Goal: Find specific page/section: Find specific page/section

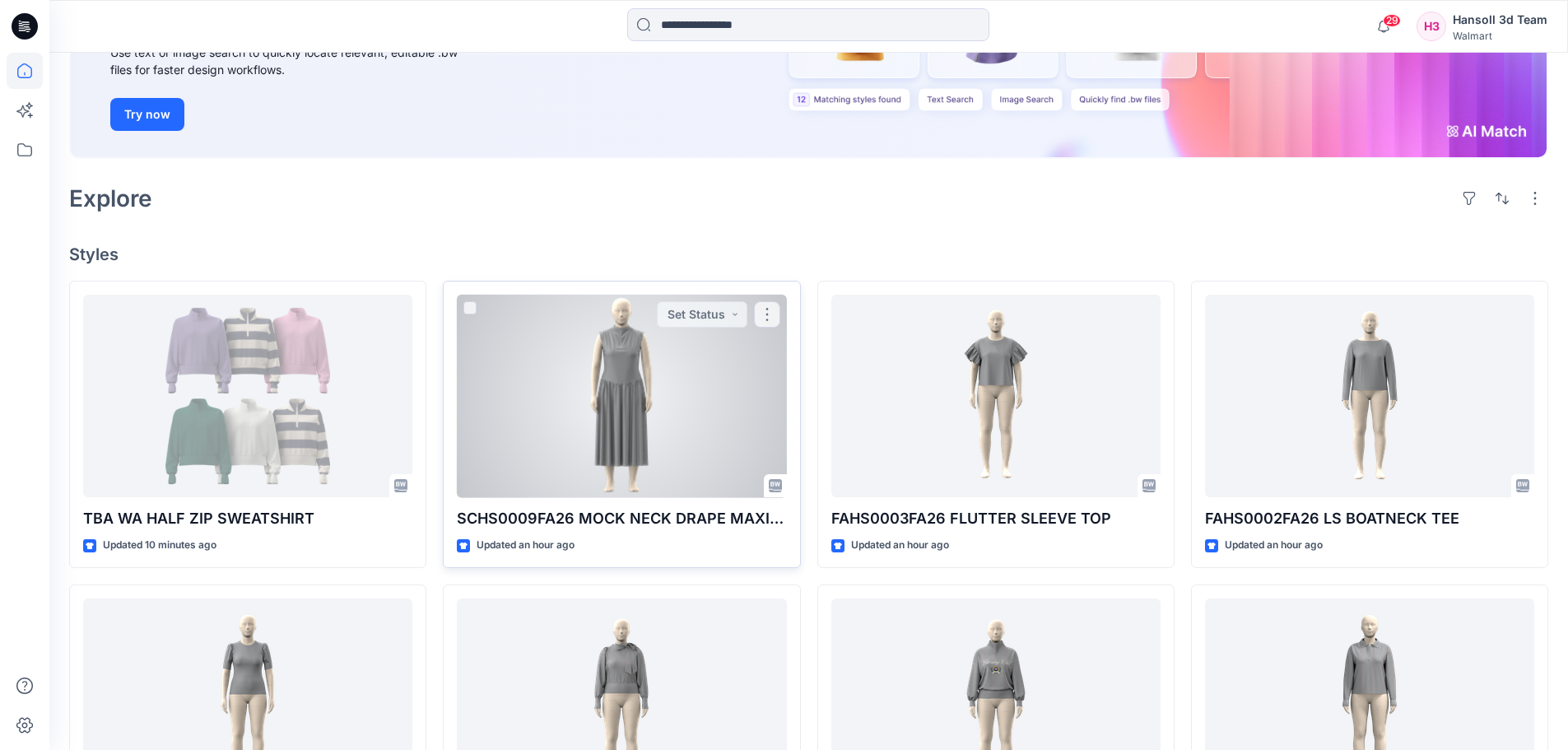
scroll to position [246, 0]
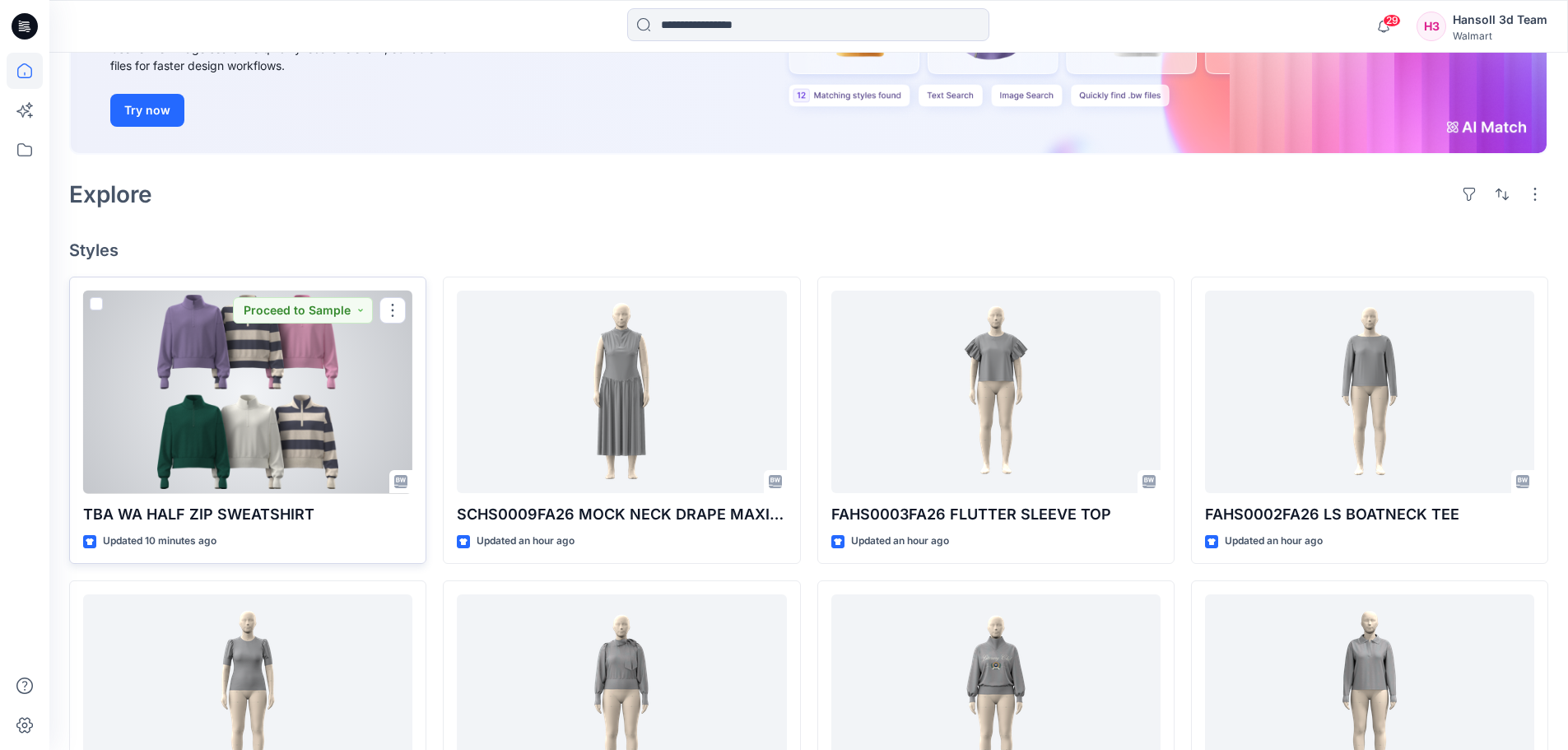
click at [316, 425] on div at bounding box center [248, 392] width 329 height 204
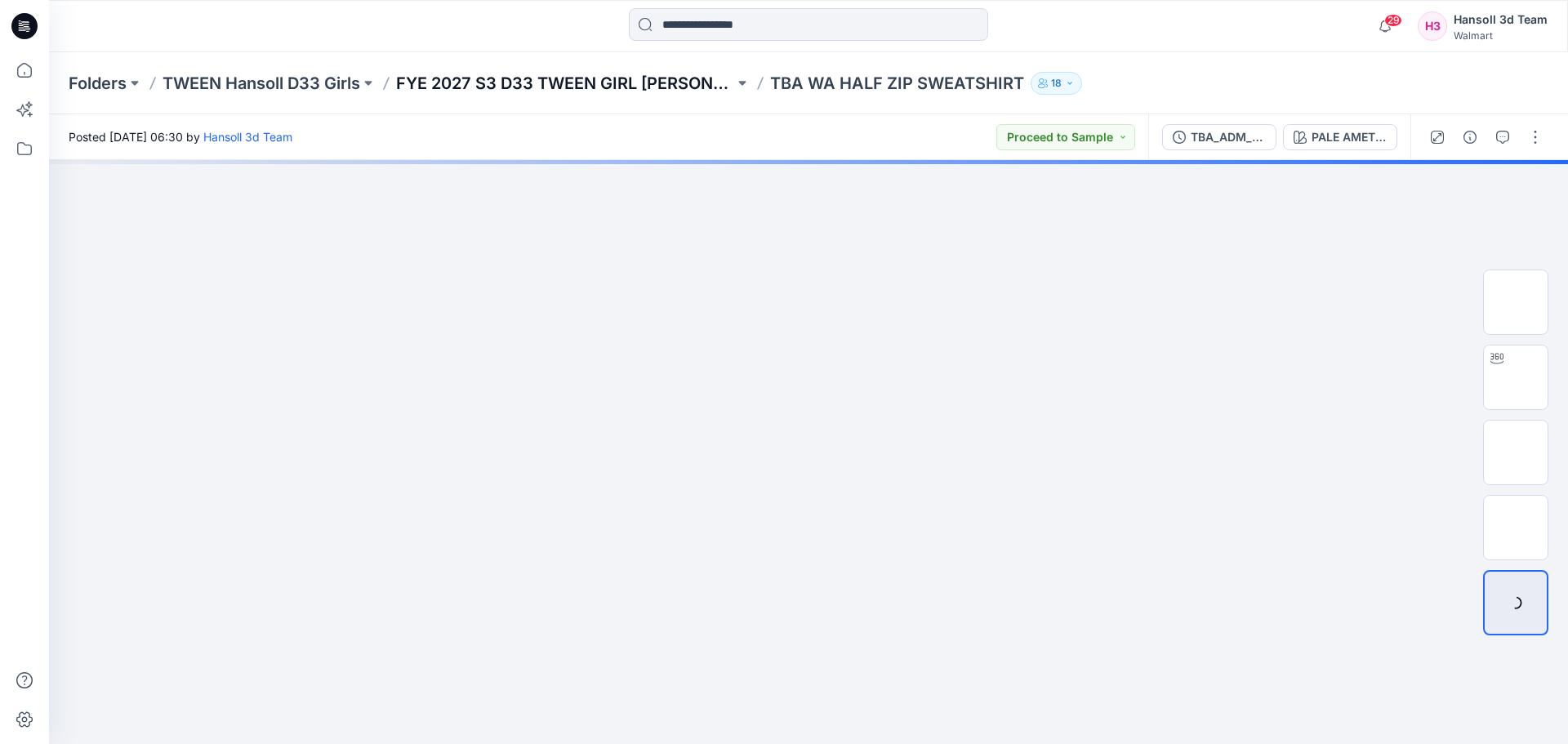
click at [475, 80] on p "FYE 2027 S3 D33 TWEEN GIRL [PERSON_NAME]" at bounding box center [566, 83] width 338 height 23
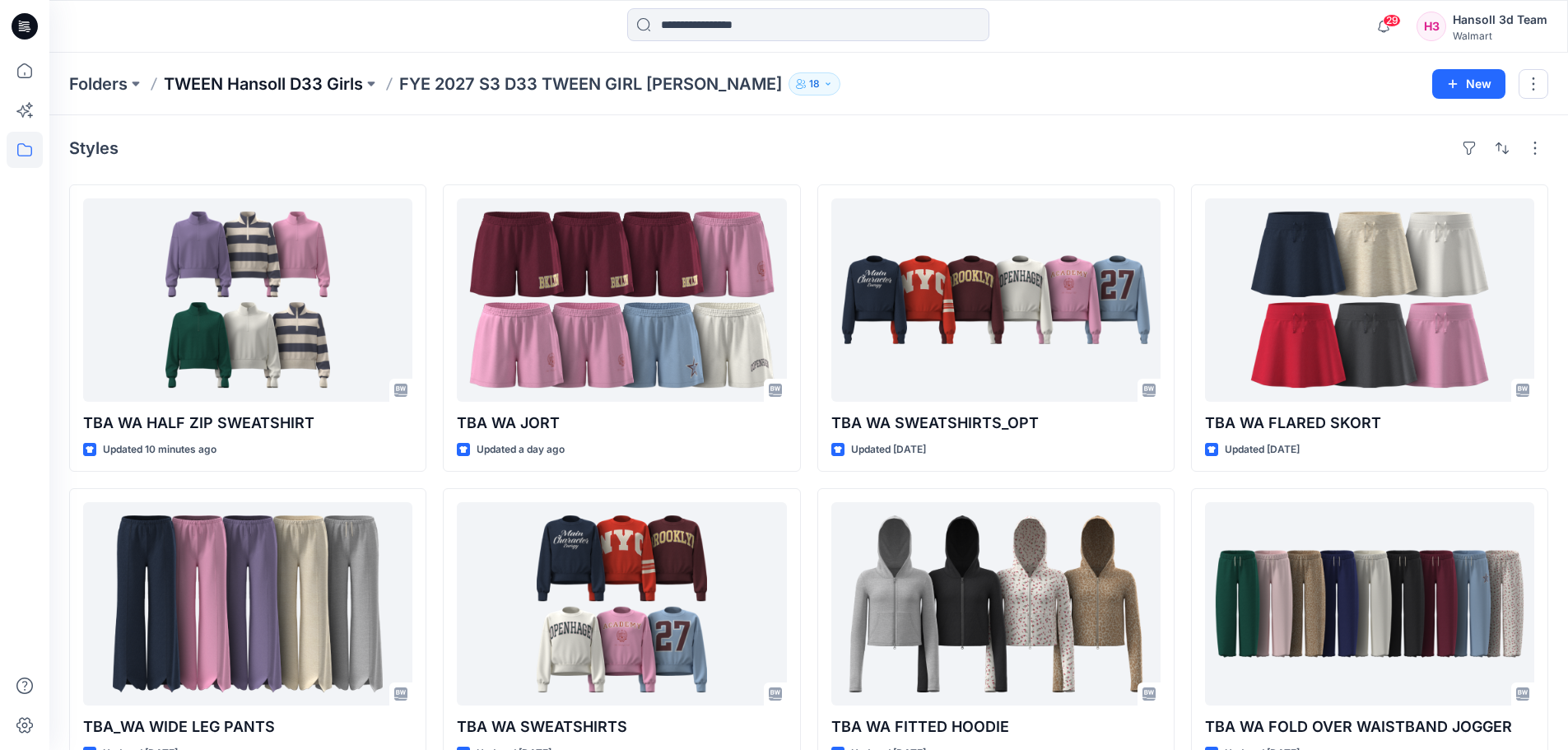
click at [254, 79] on p "TWEEN Hansoll D33 Girls" at bounding box center [263, 84] width 199 height 23
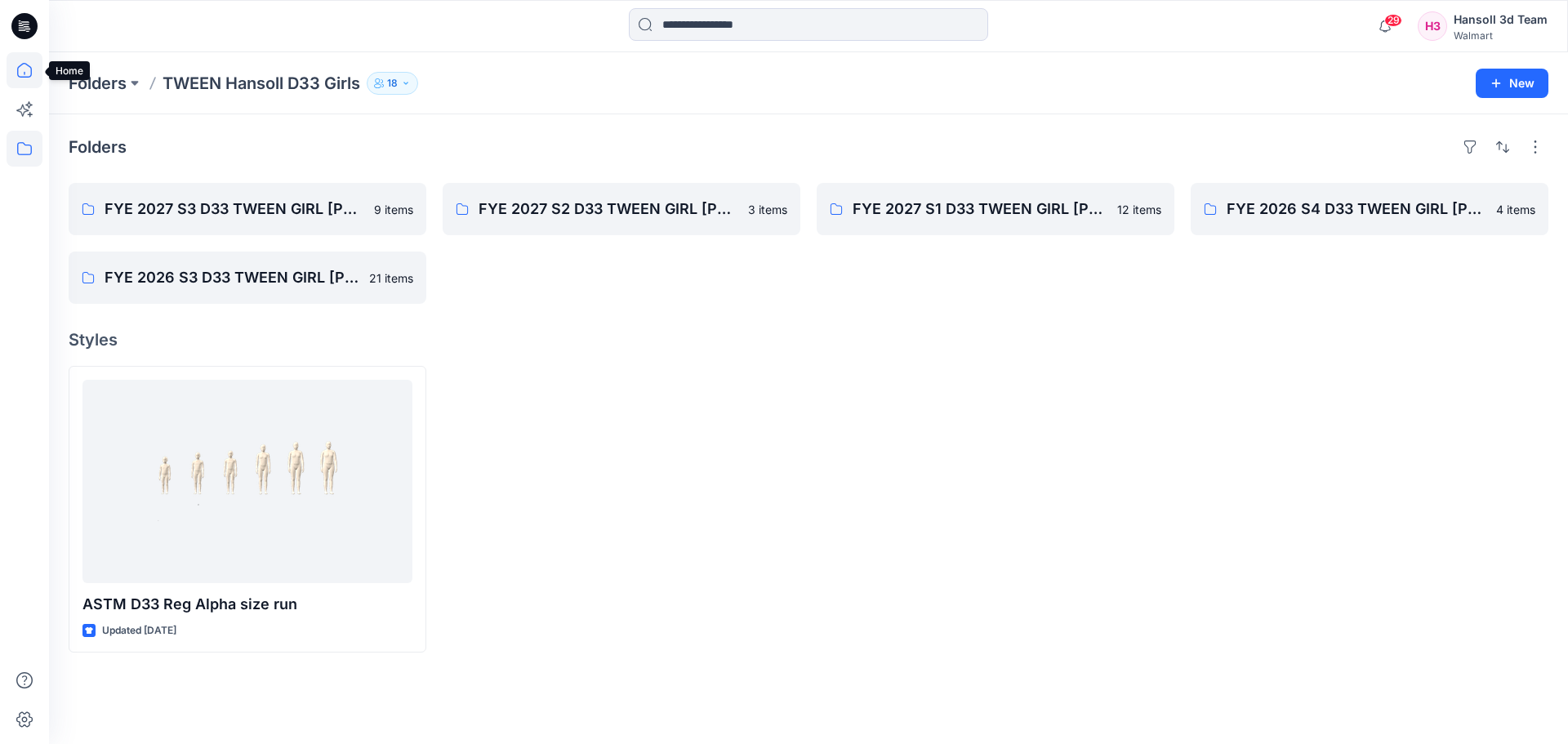
click at [19, 69] on icon at bounding box center [24, 70] width 36 height 36
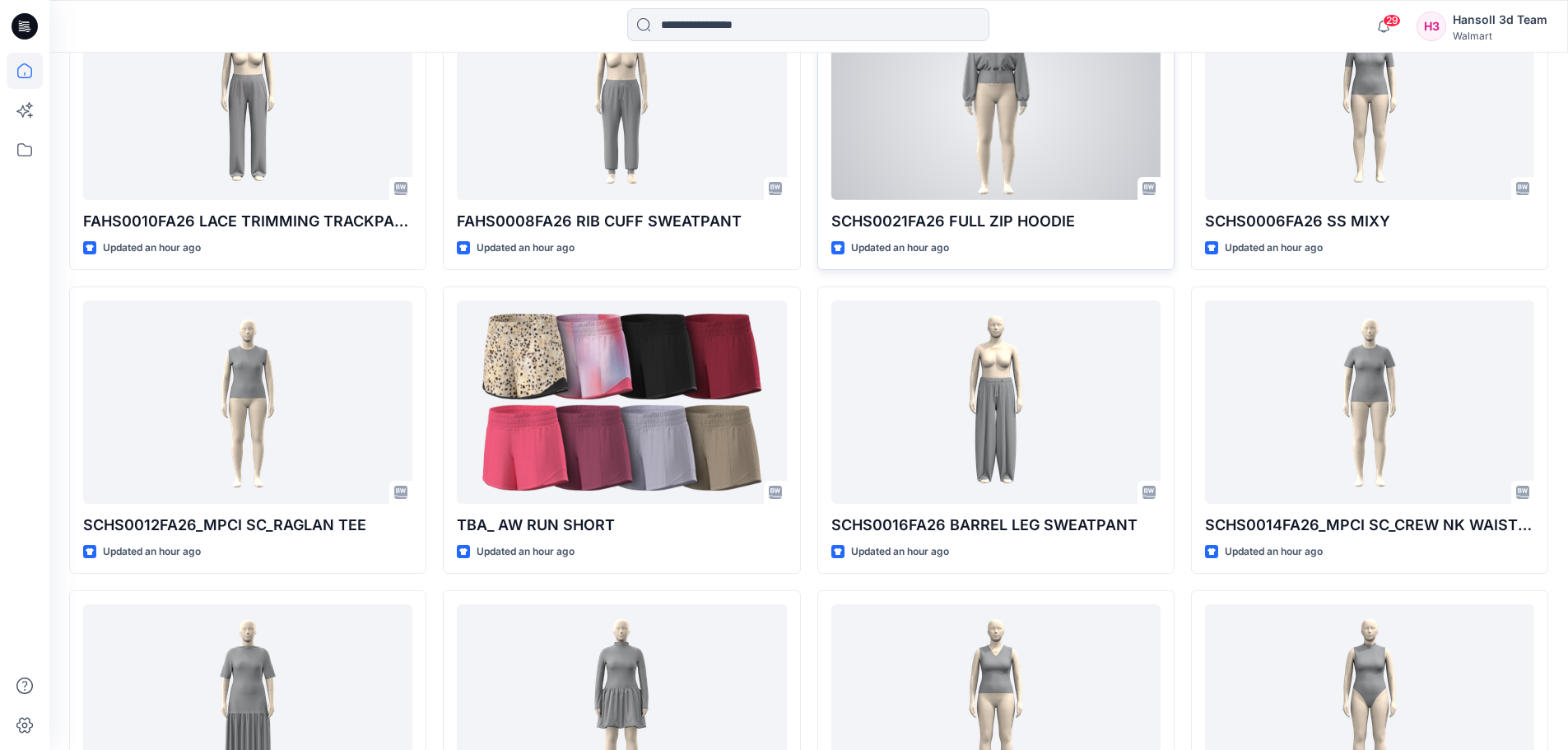
scroll to position [1241, 0]
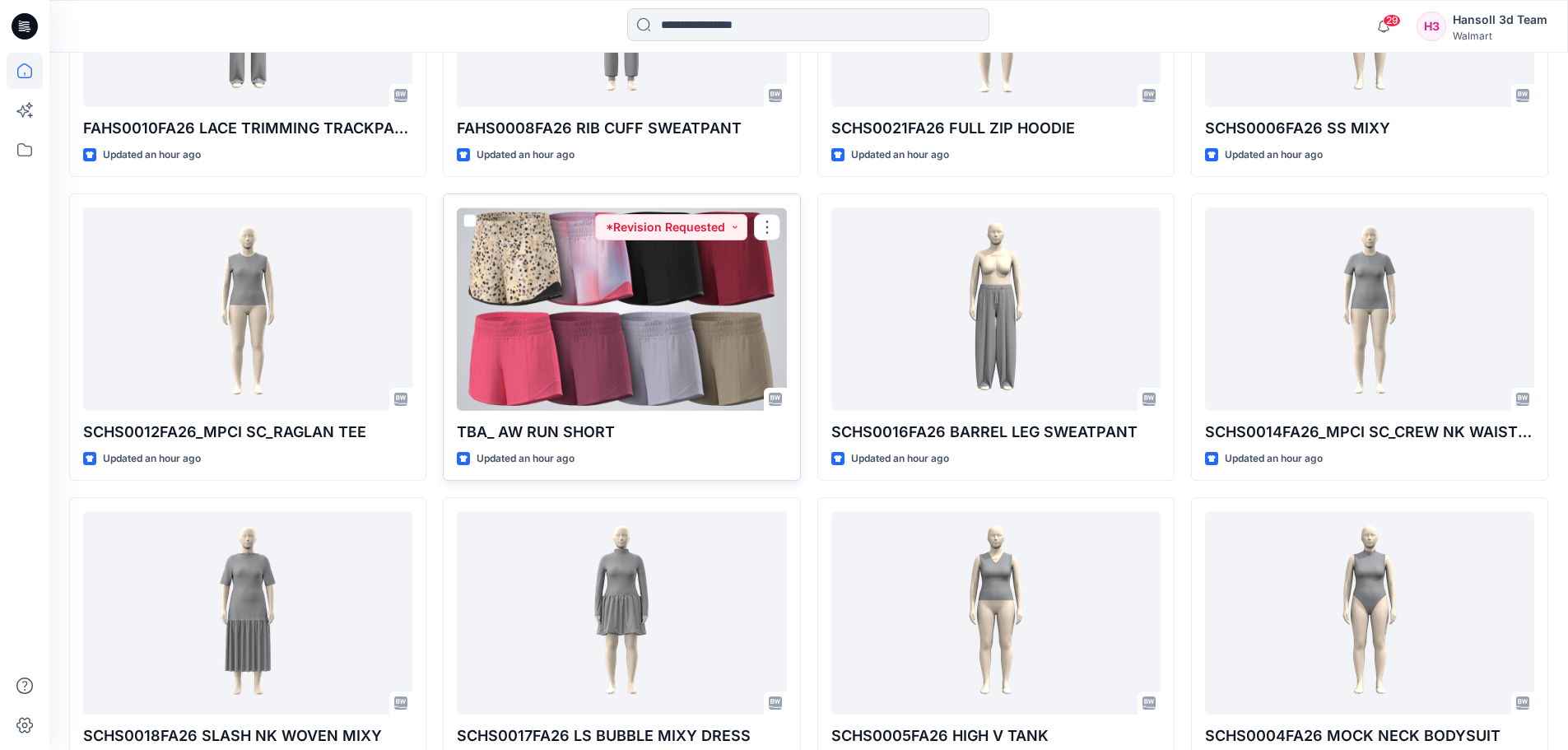
click at [674, 342] on div at bounding box center [622, 309] width 329 height 204
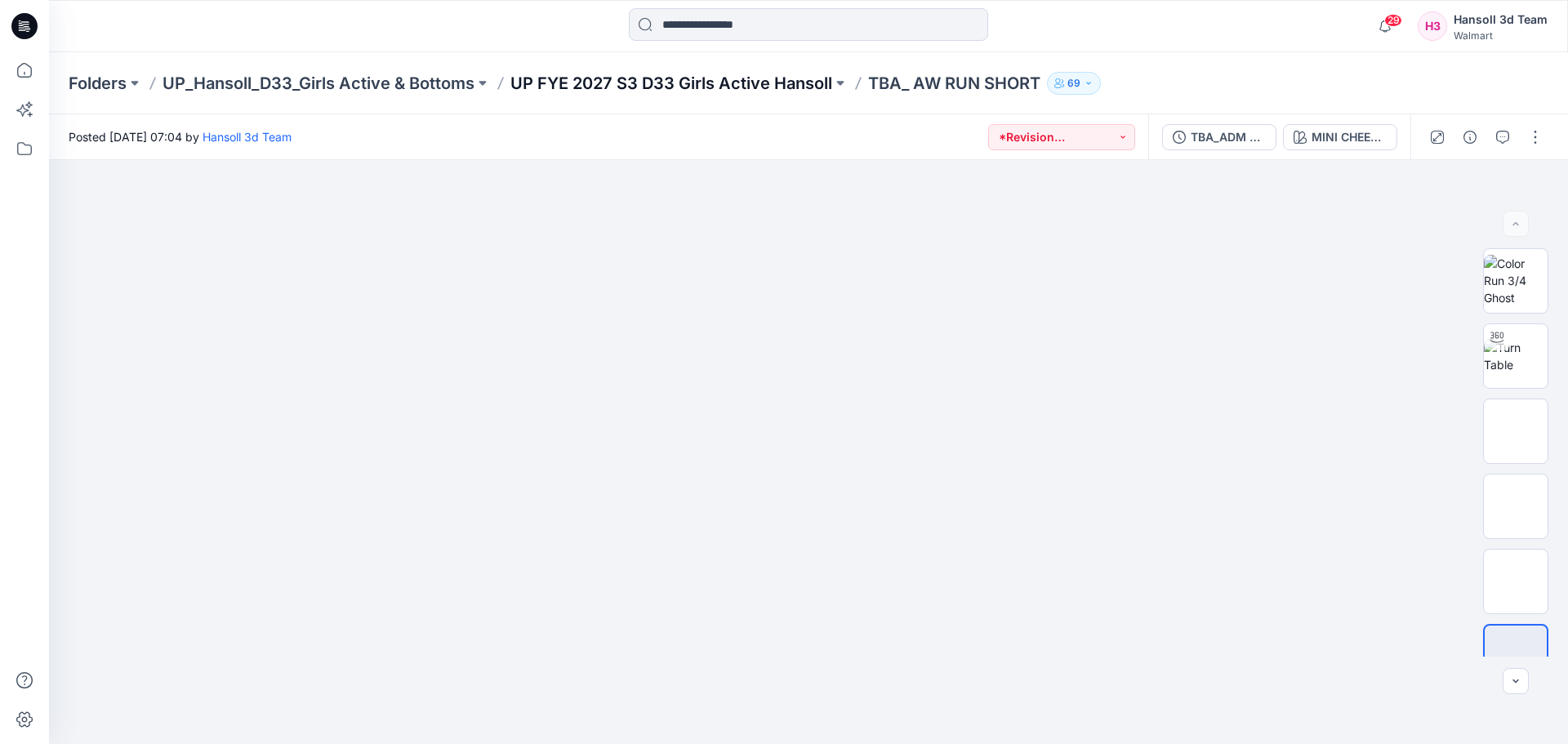
click at [688, 73] on p "UP FYE 2027 S3 D33 Girls Active Hansoll" at bounding box center [671, 83] width 322 height 23
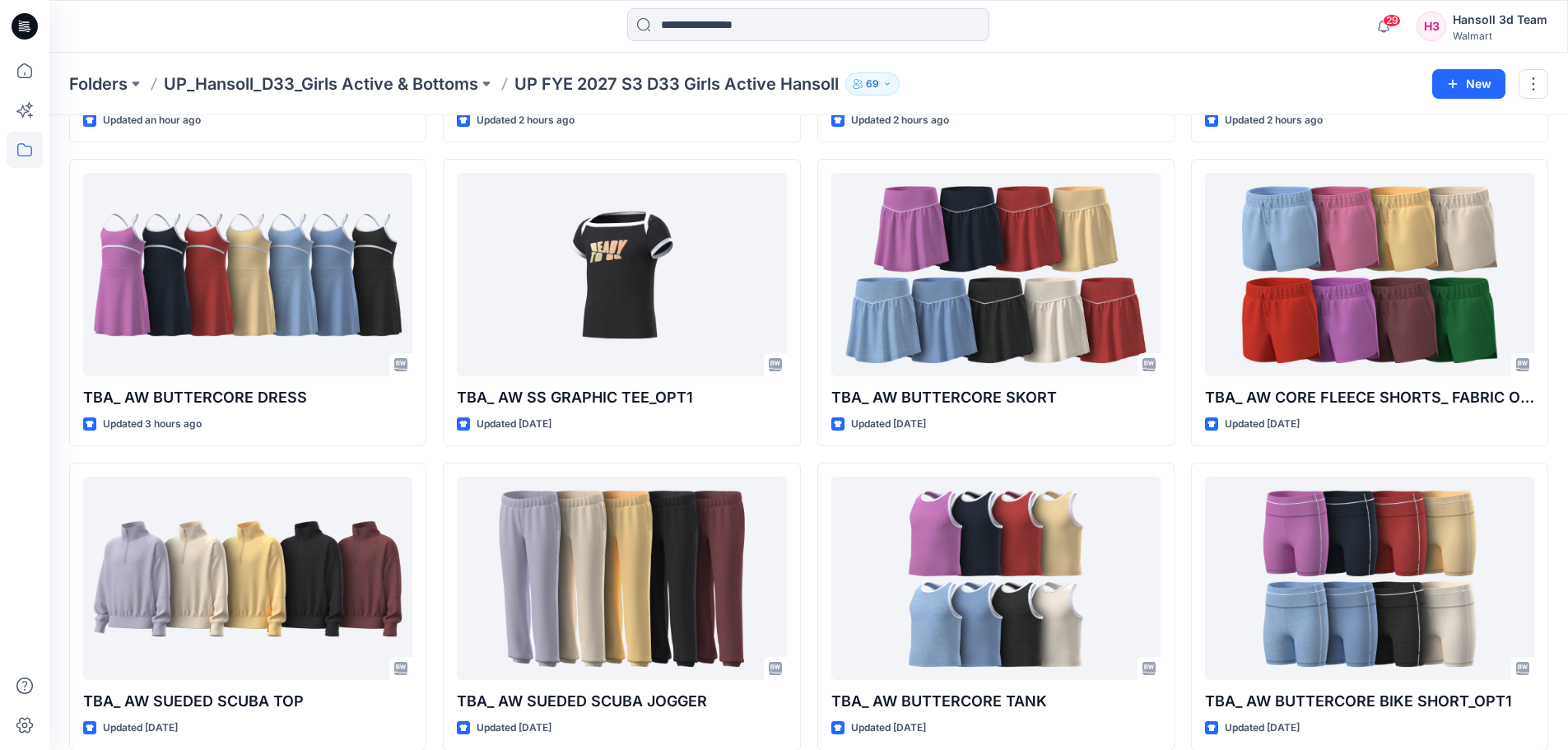
scroll to position [409, 0]
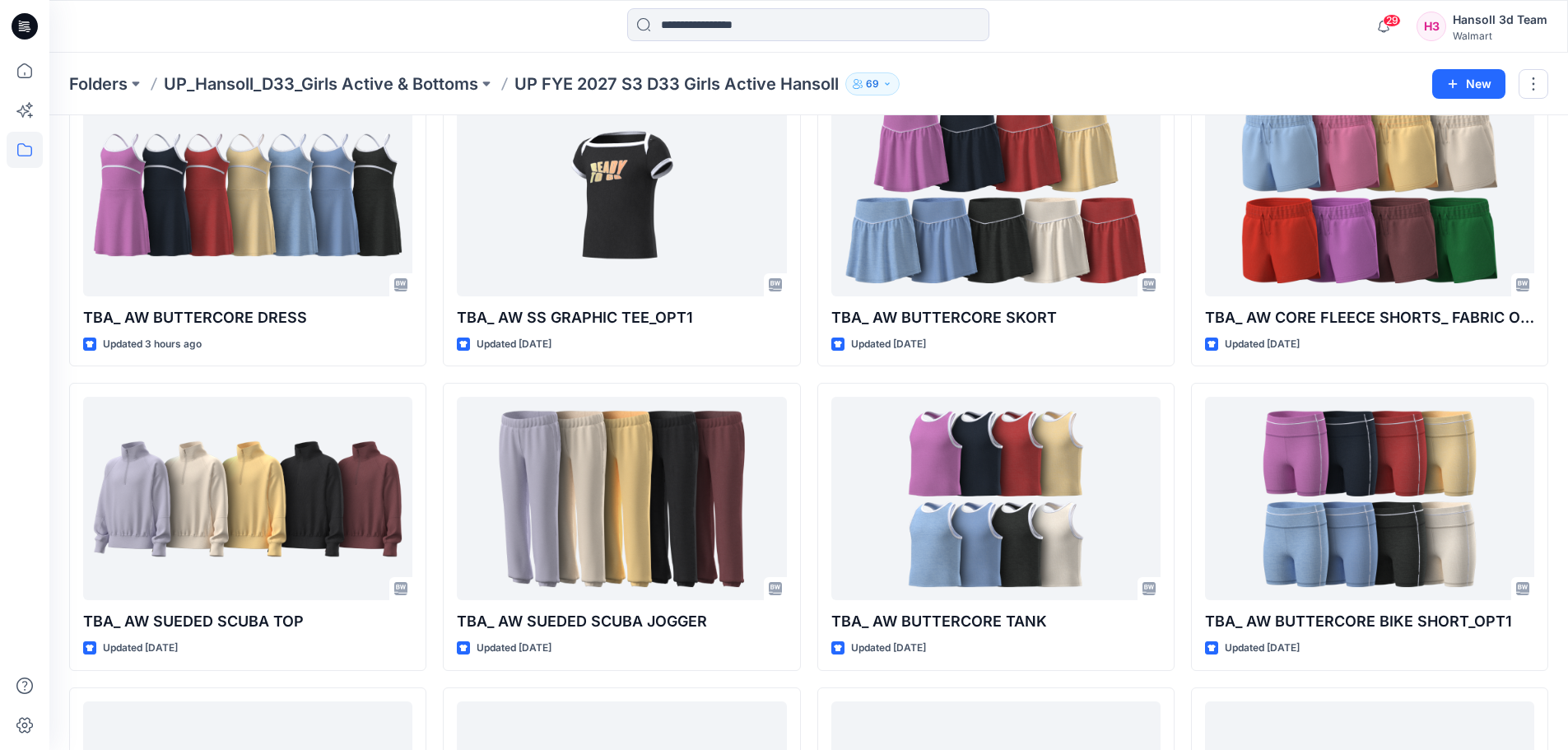
click at [1179, 656] on div "TBA_ AW RUN SHORT Updated an hour ago TBA_ AW BUTTERCORE DRESS Updated 3 hours …" at bounding box center [809, 526] width 1479 height 1502
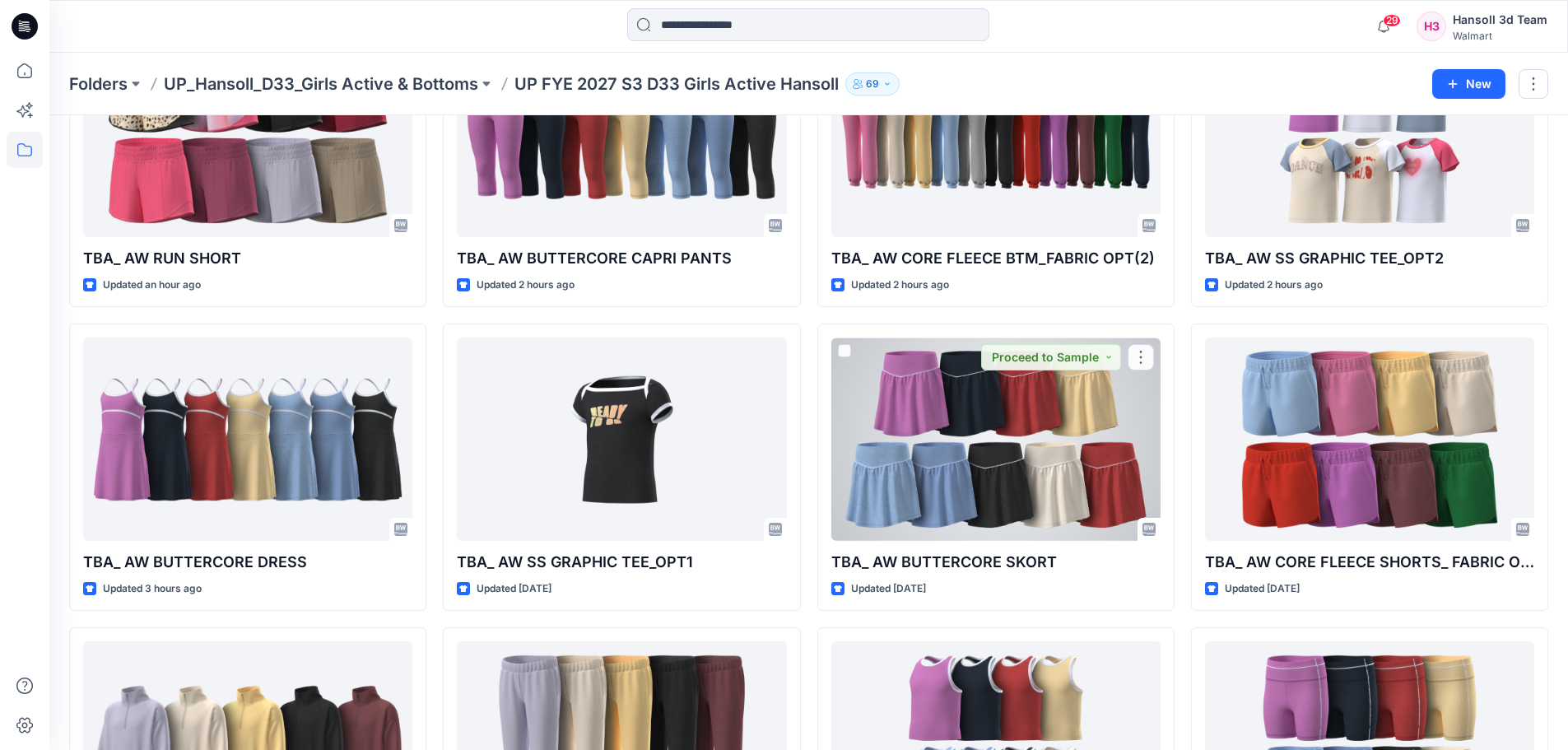
scroll to position [0, 0]
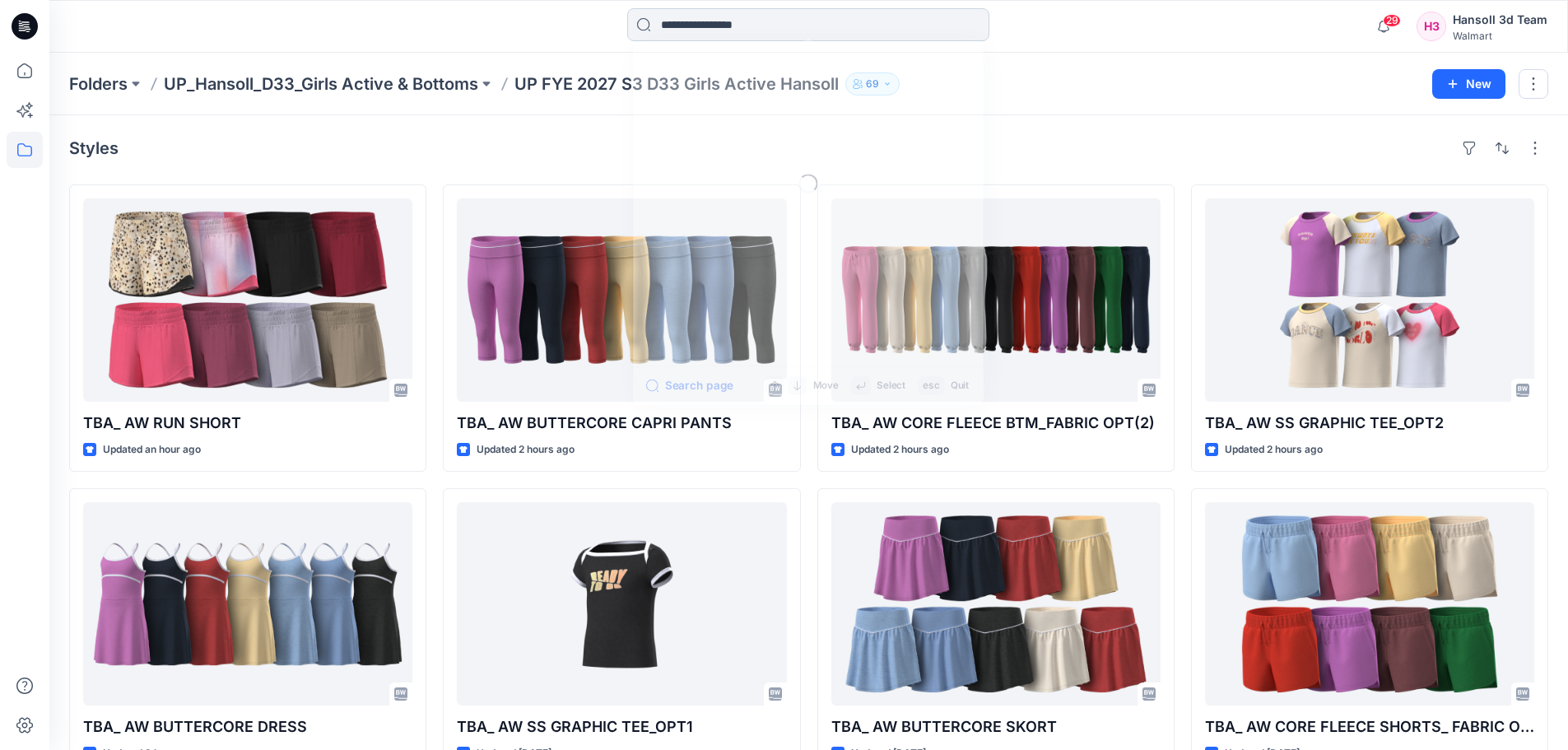
click at [748, 31] on input at bounding box center [809, 24] width 363 height 33
paste input "**********"
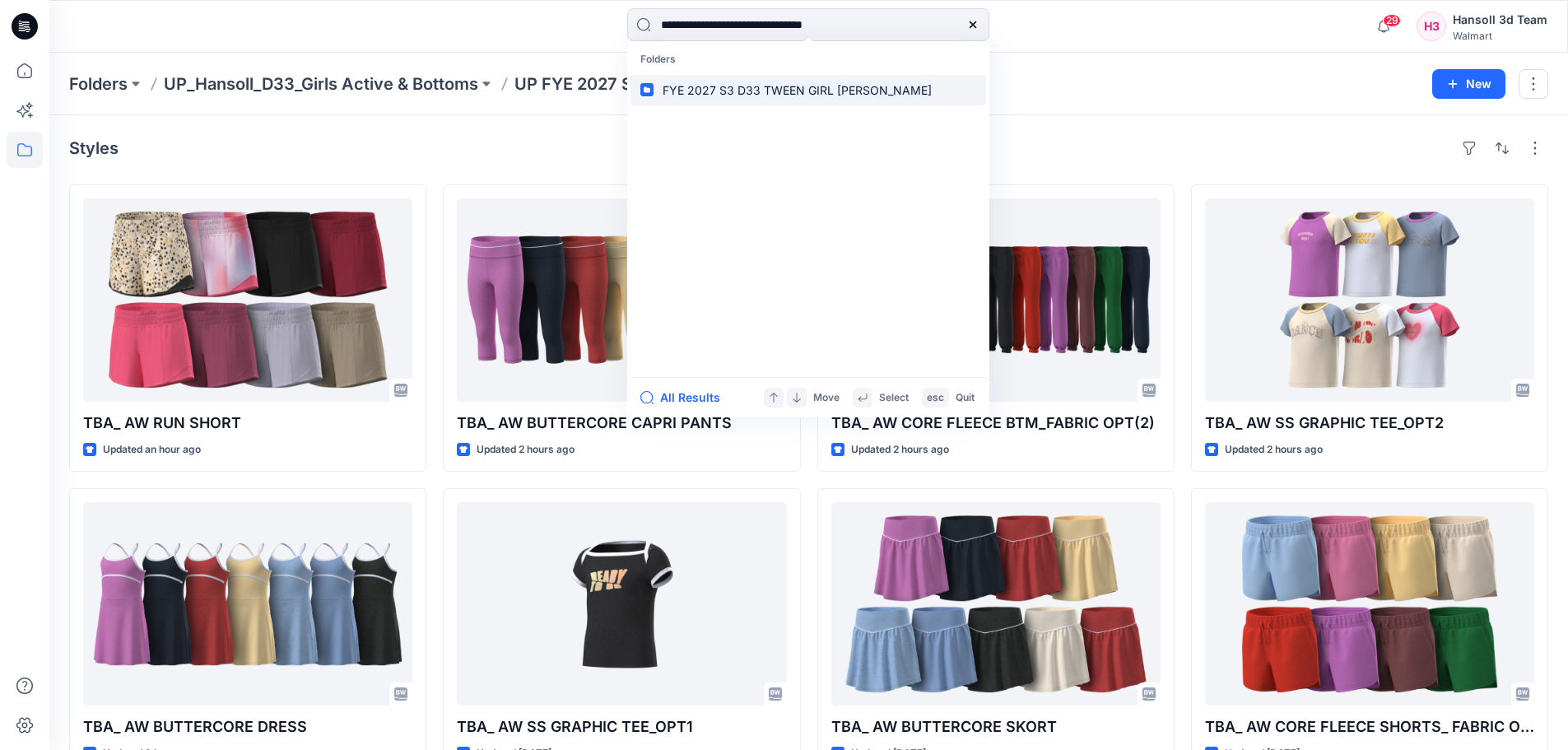
type input "**********"
click at [755, 83] on mark "FYE 2027 S3 D33 TWEEN GIRL [PERSON_NAME]" at bounding box center [796, 90] width 274 height 19
